Goal: Task Accomplishment & Management: Use online tool/utility

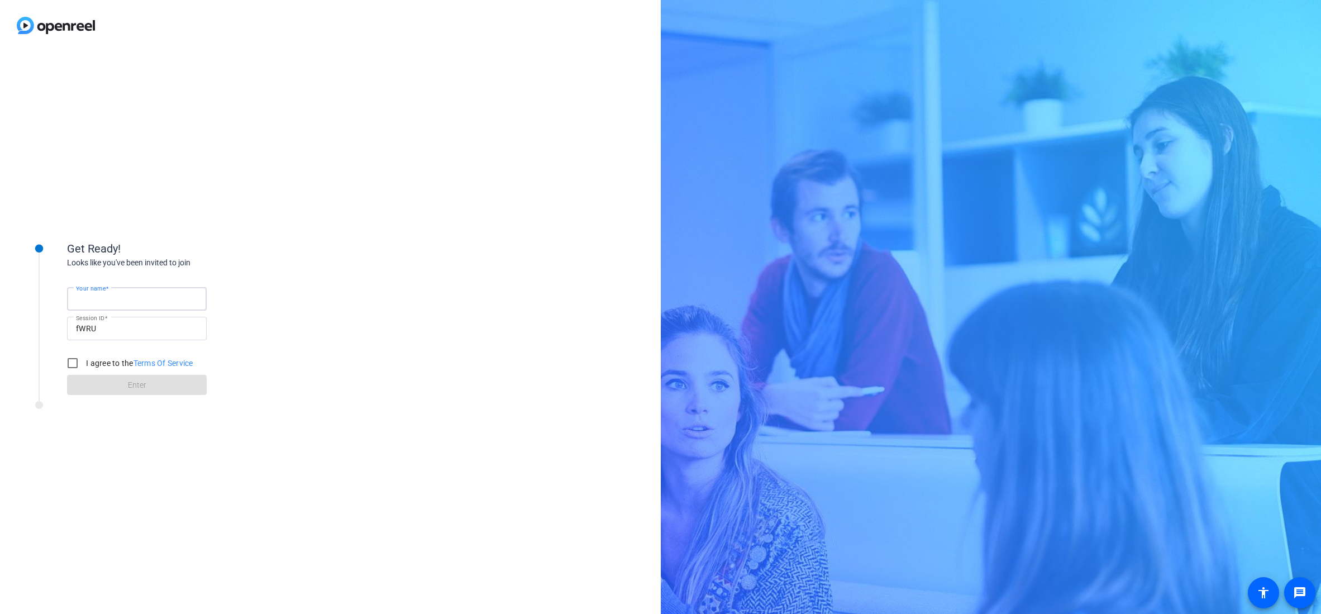
click at [157, 301] on input "Your name" at bounding box center [137, 298] width 122 height 13
type input "[PERSON_NAME]"
click at [72, 364] on input "I agree to the Terms Of Service" at bounding box center [72, 363] width 22 height 22
checkbox input "true"
click at [117, 385] on span at bounding box center [137, 385] width 140 height 27
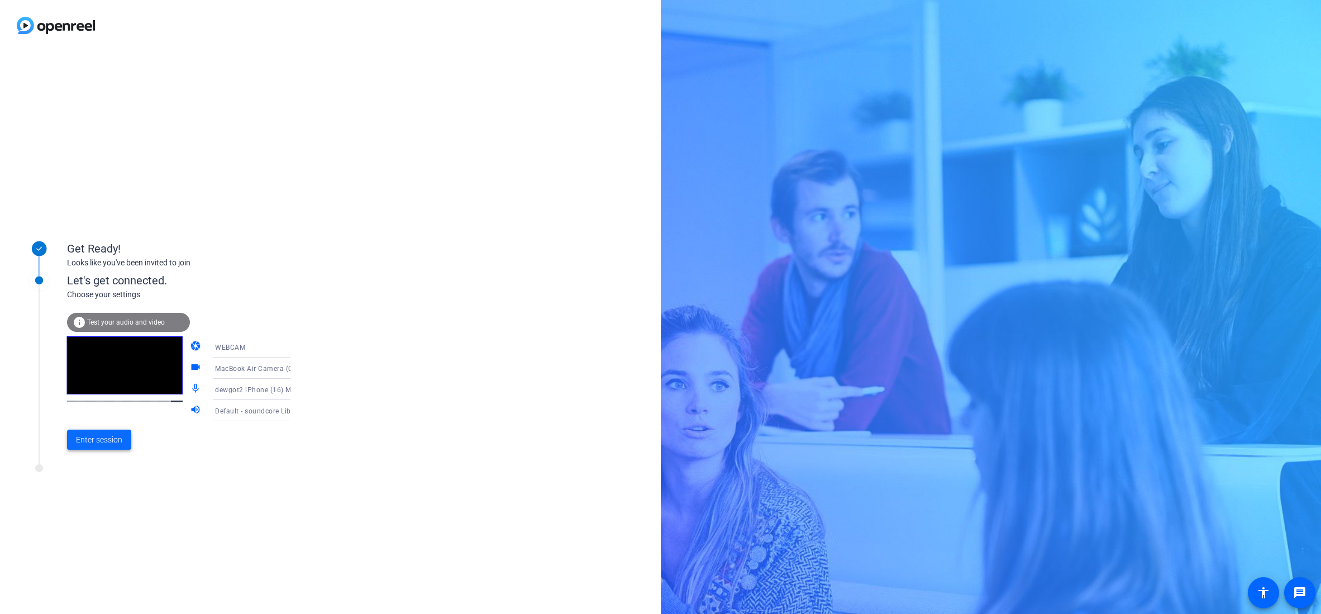
click at [98, 439] on span "Enter session" at bounding box center [99, 440] width 46 height 12
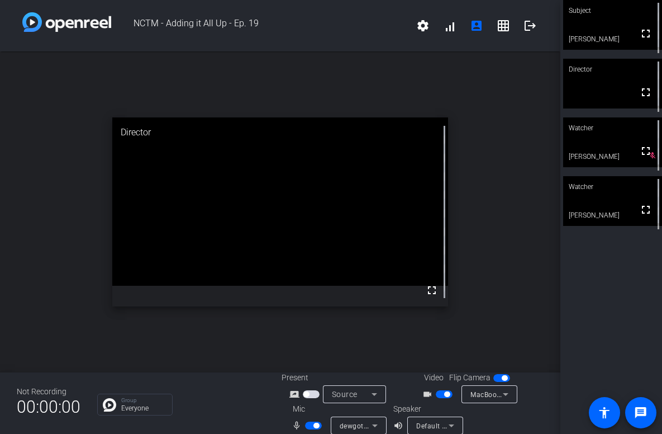
click at [373, 426] on icon at bounding box center [375, 425] width 6 height 3
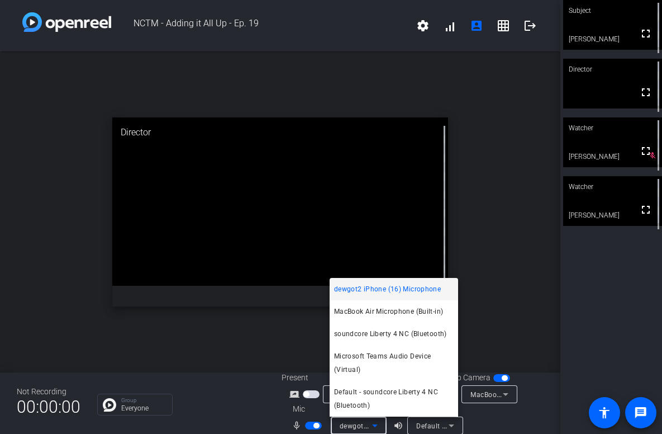
click at [641, 360] on div at bounding box center [331, 217] width 662 height 434
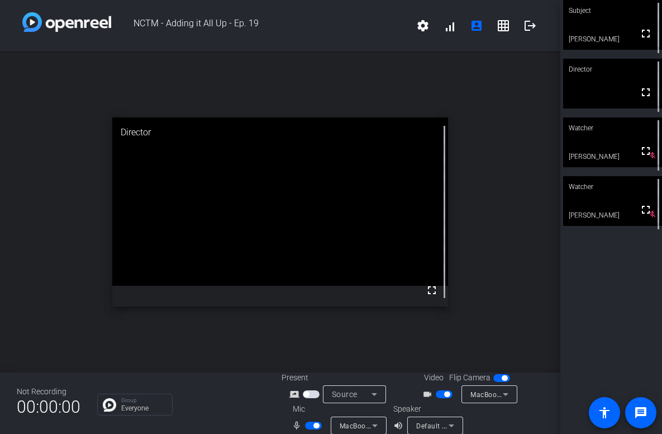
click at [377, 424] on icon at bounding box center [374, 424] width 13 height 13
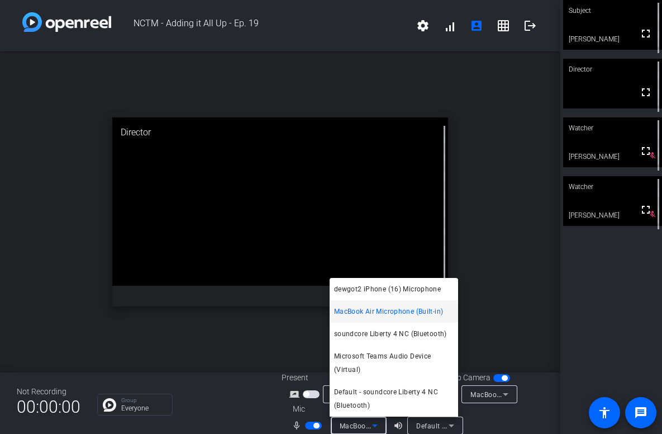
click at [419, 315] on span "MacBook Air Microphone (Built-in)" at bounding box center [388, 310] width 109 height 13
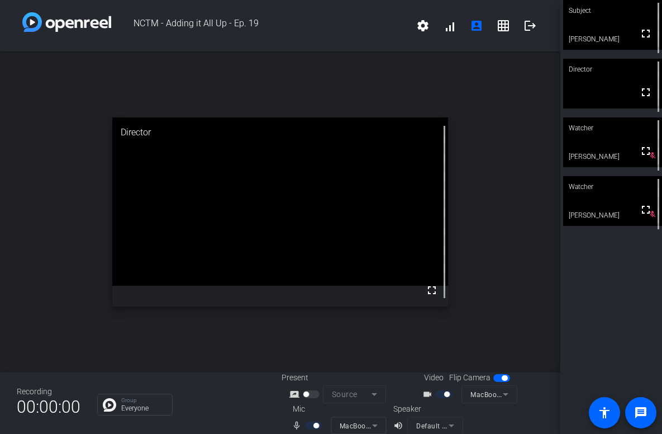
click at [378, 423] on mat-form-field "MacBook Air Microphone (Built-in)" at bounding box center [359, 425] width 56 height 18
click at [375, 425] on mat-form-field "MacBook Air Microphone (Built-in)" at bounding box center [359, 425] width 56 height 18
click at [373, 427] on mat-form-field "MacBook Air Microphone (Built-in)" at bounding box center [359, 425] width 56 height 18
click at [375, 428] on mat-form-field "MacBook Air Microphone (Built-in)" at bounding box center [359, 425] width 56 height 18
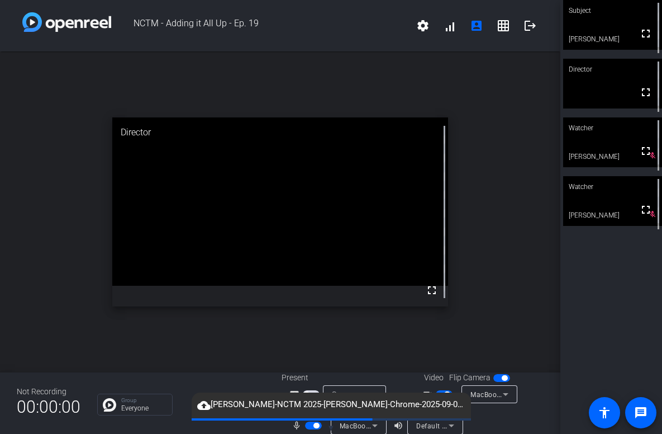
click at [585, 313] on div "Subject fullscreen Dewey Gottlieb Director fullscreen Watcher fullscreen Rigobe…" at bounding box center [611, 217] width 102 height 434
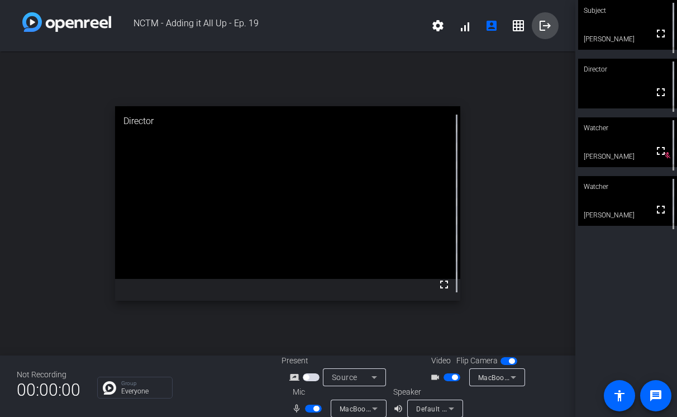
click at [544, 27] on mat-icon "logout" at bounding box center [545, 25] width 13 height 13
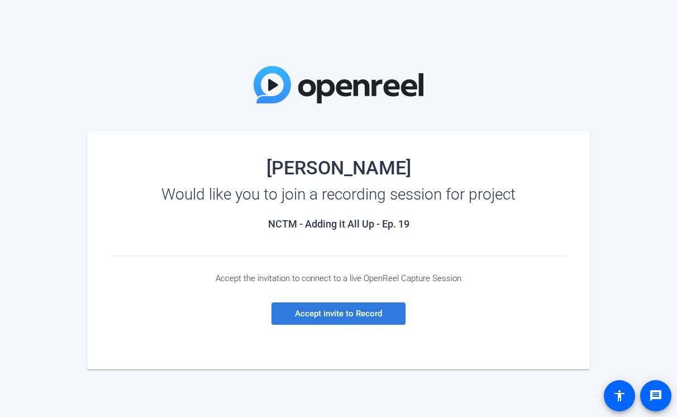
click at [350, 312] on span "Accept invite to Record" at bounding box center [338, 313] width 87 height 10
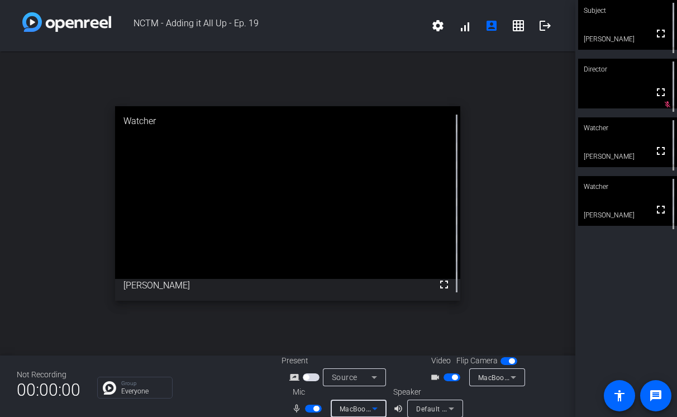
click at [373, 407] on icon at bounding box center [374, 408] width 13 height 13
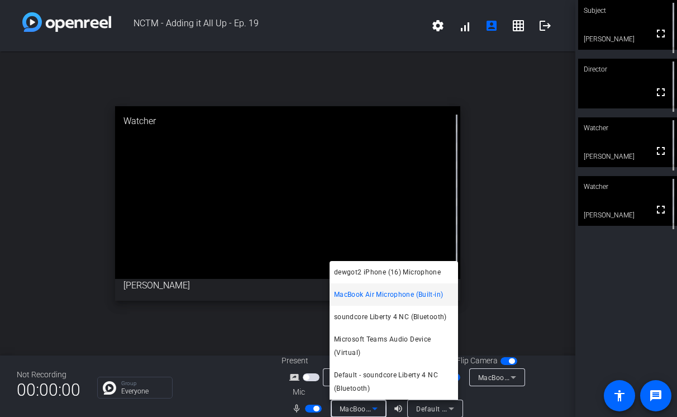
click at [644, 299] on div at bounding box center [338, 208] width 677 height 417
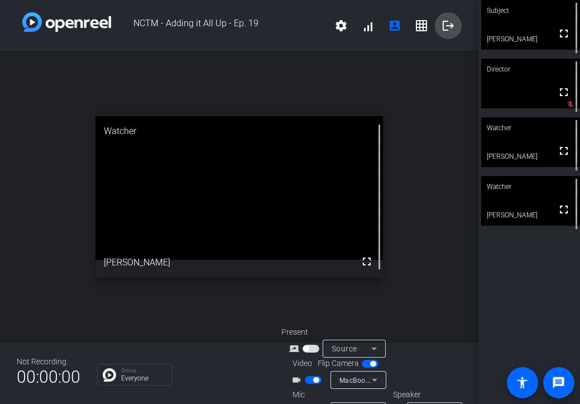
click at [451, 26] on mat-icon "logout" at bounding box center [448, 25] width 13 height 13
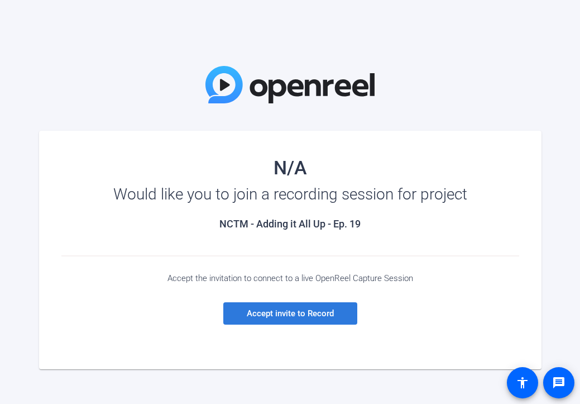
click at [282, 310] on span "Accept invite to Record" at bounding box center [290, 313] width 87 height 10
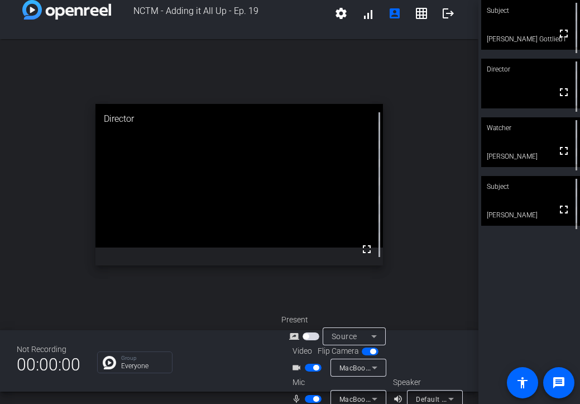
scroll to position [28, 0]
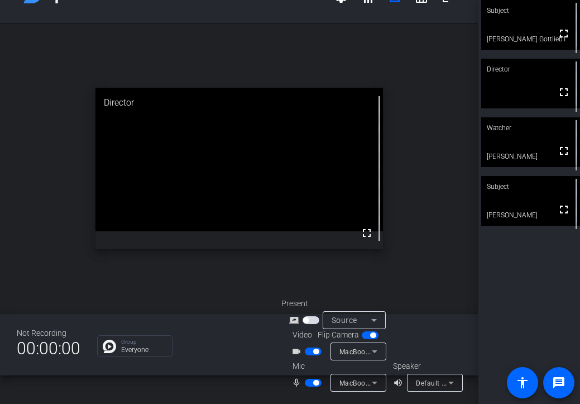
click at [455, 383] on icon at bounding box center [451, 382] width 13 height 13
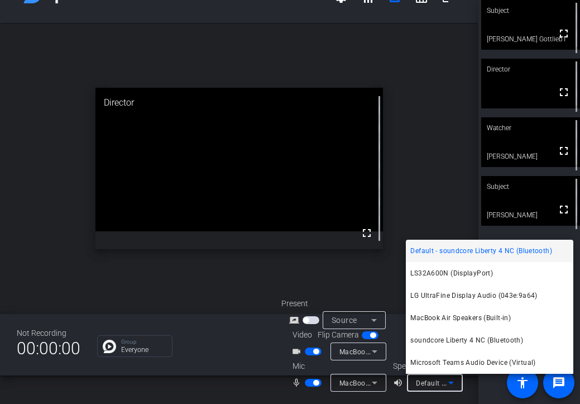
click at [313, 383] on div at bounding box center [290, 202] width 580 height 404
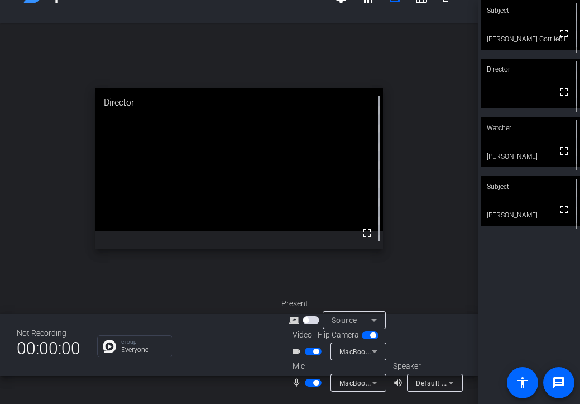
click at [314, 384] on span "button" at bounding box center [316, 383] width 6 height 6
click at [374, 383] on icon at bounding box center [375, 383] width 6 height 3
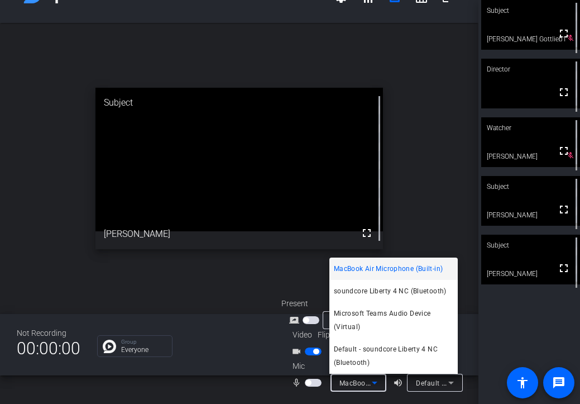
click at [258, 387] on div at bounding box center [290, 202] width 580 height 404
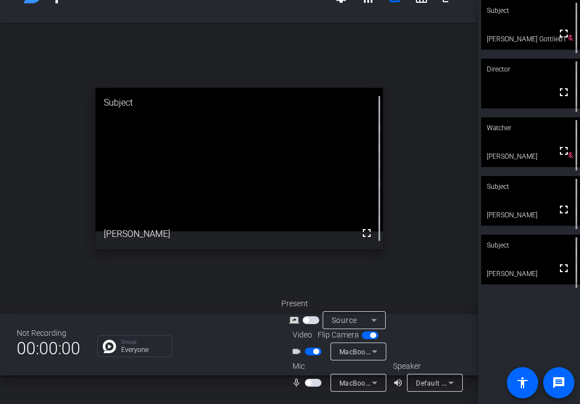
click at [311, 382] on span "button" at bounding box center [313, 383] width 17 height 8
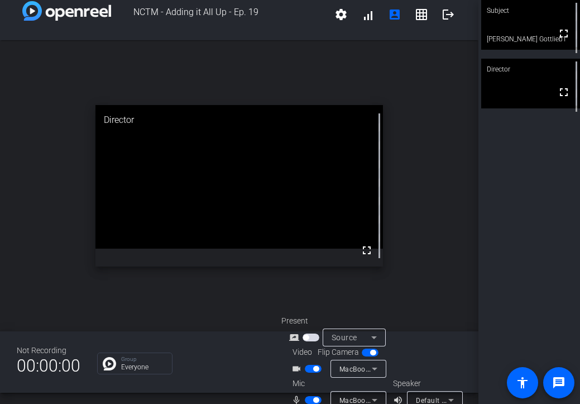
scroll to position [0, 0]
